Goal: Find specific page/section: Find specific page/section

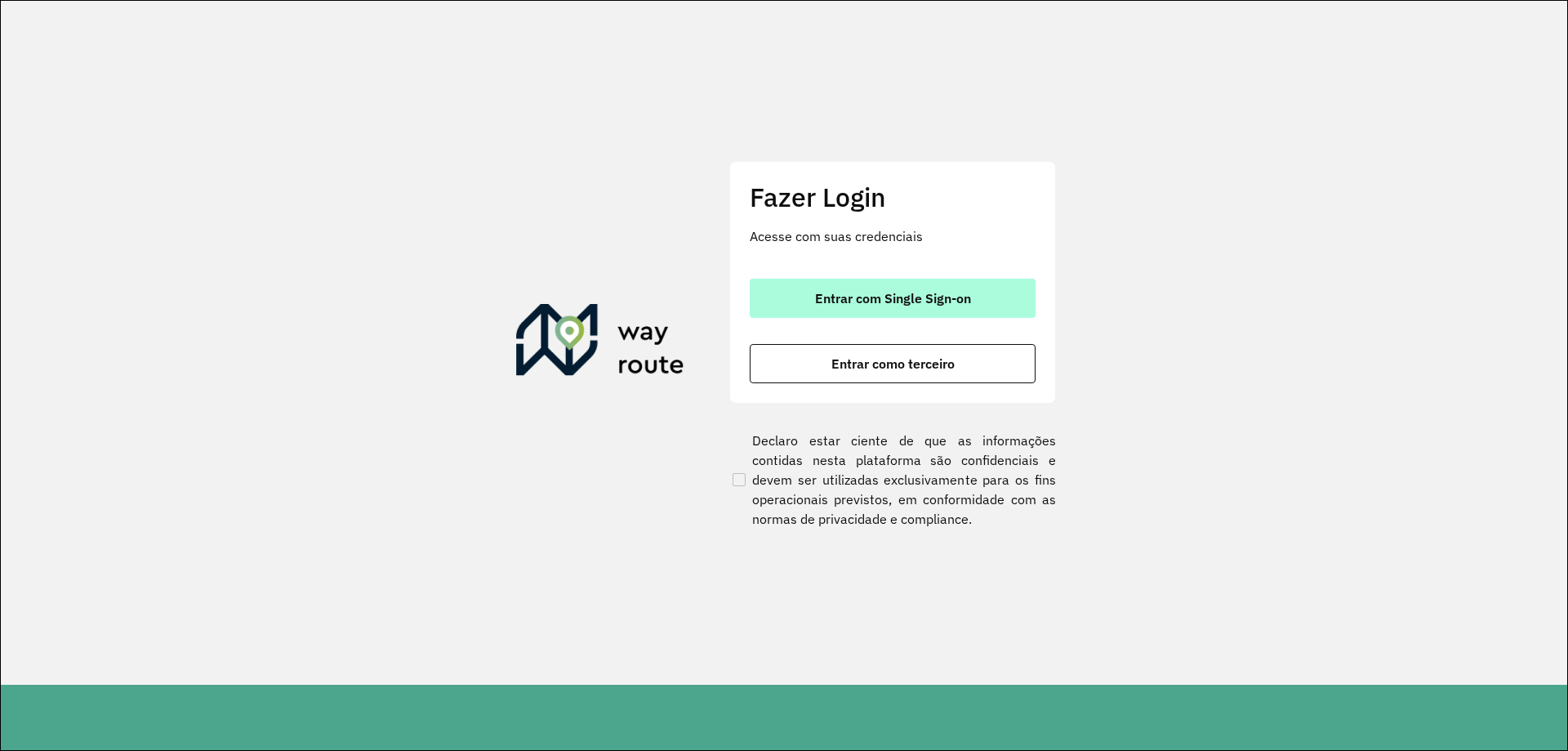
click at [848, 300] on span "Entrar com Single Sign-on" at bounding box center [893, 298] width 156 height 13
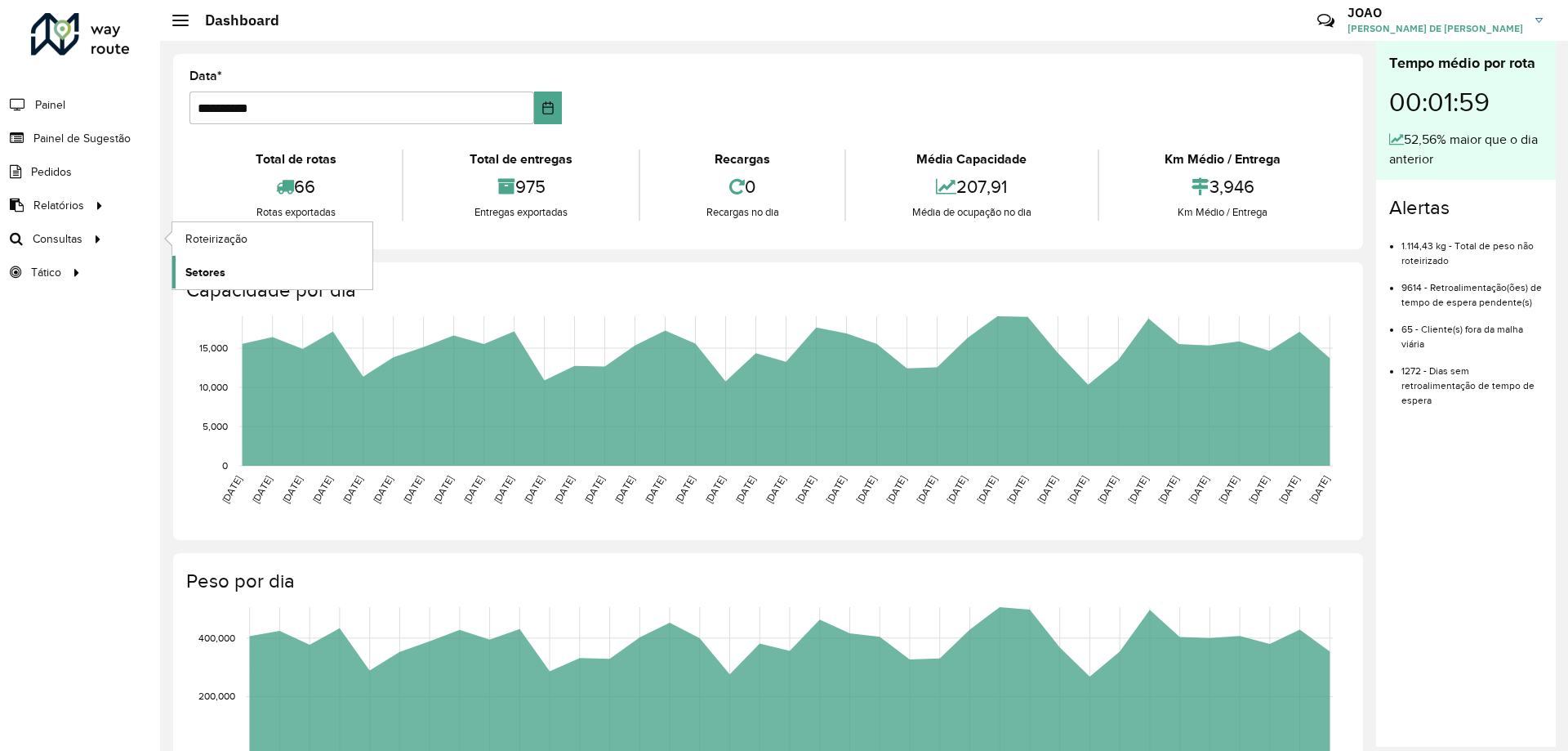
click at [226, 275] on link "Setores" at bounding box center [272, 272] width 200 height 33
